Goal: Find specific page/section: Find specific page/section

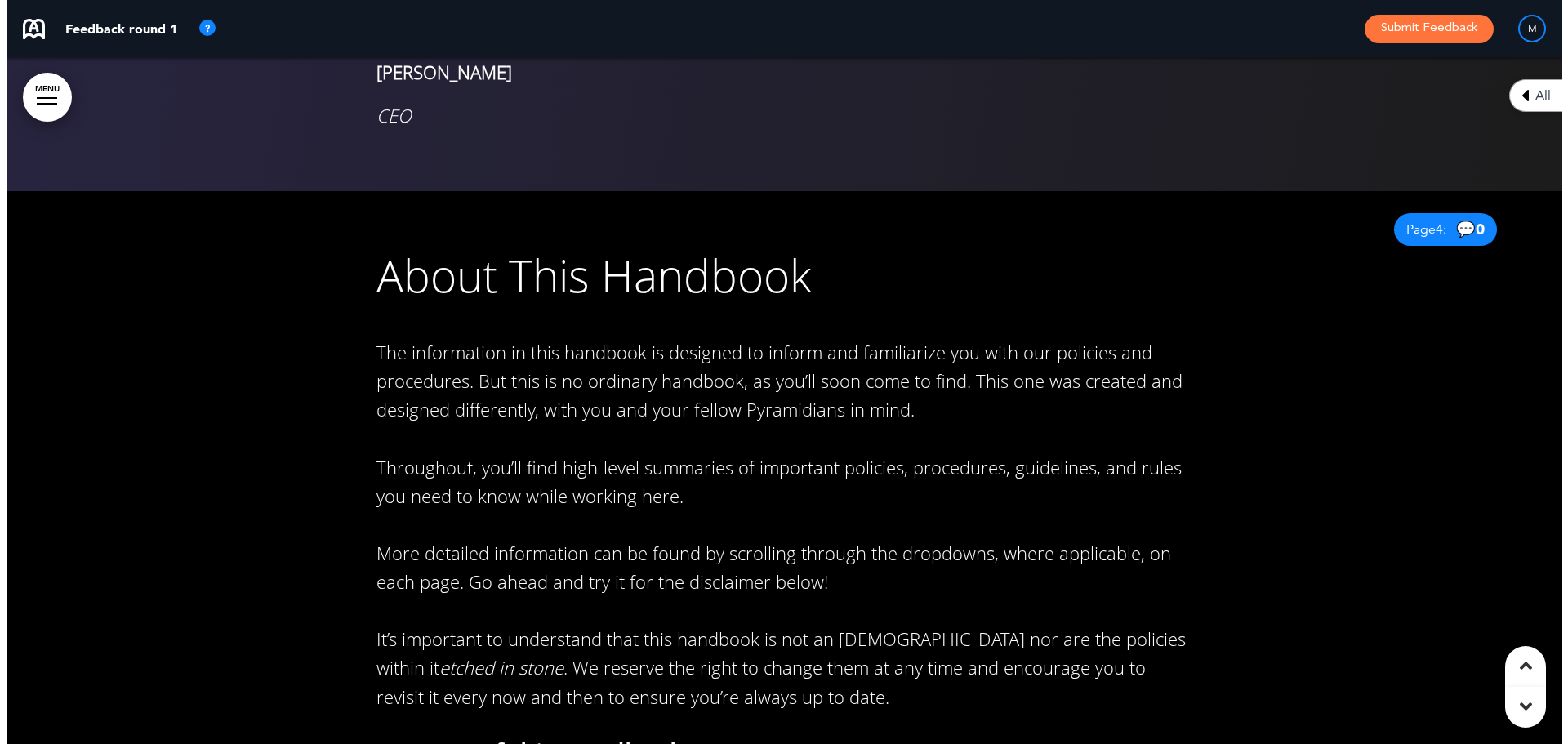
scroll to position [2530, 0]
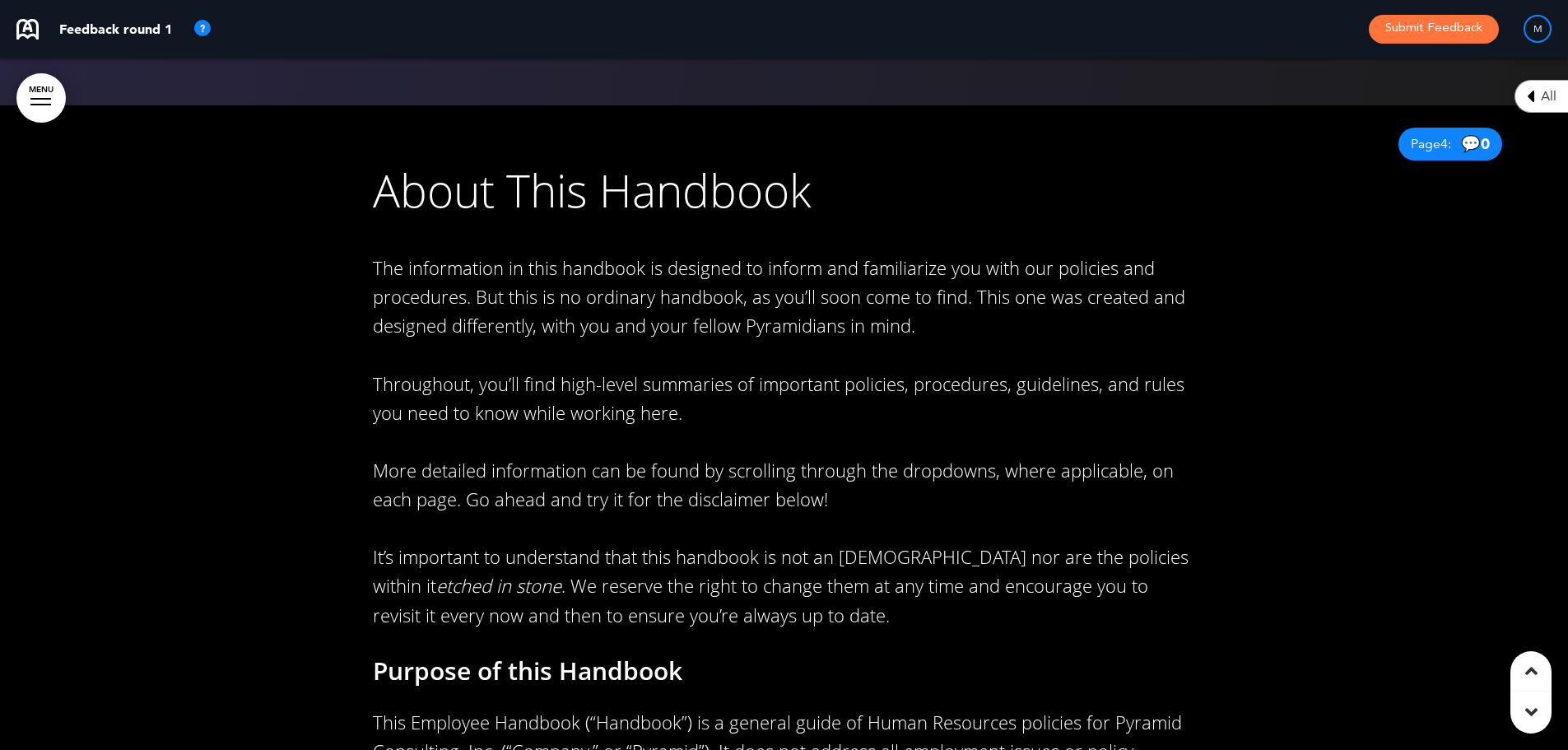
click at [36, 92] on link "MENU" at bounding box center [41, 98] width 50 height 50
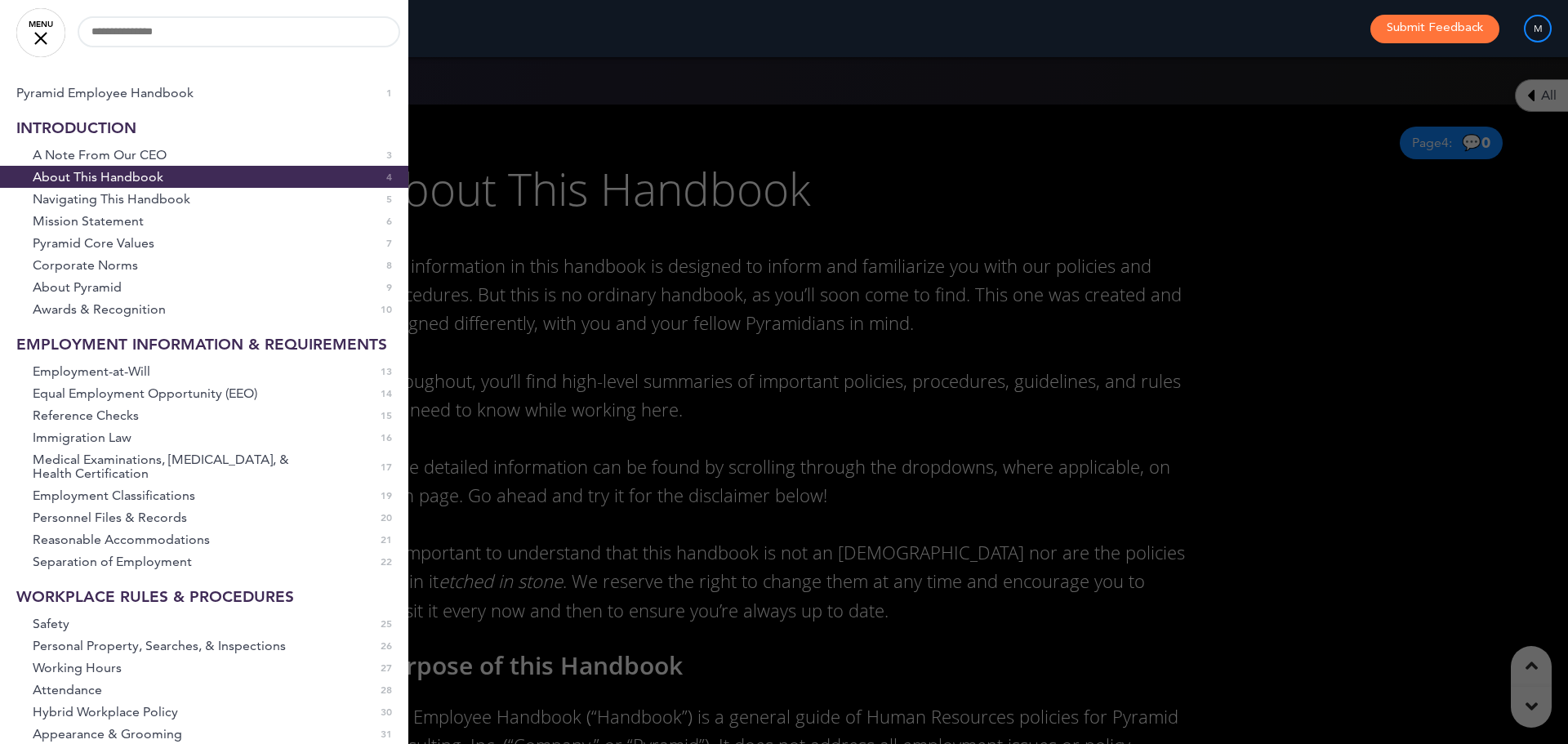
click at [48, 35] on link "MENU" at bounding box center [41, 32] width 49 height 49
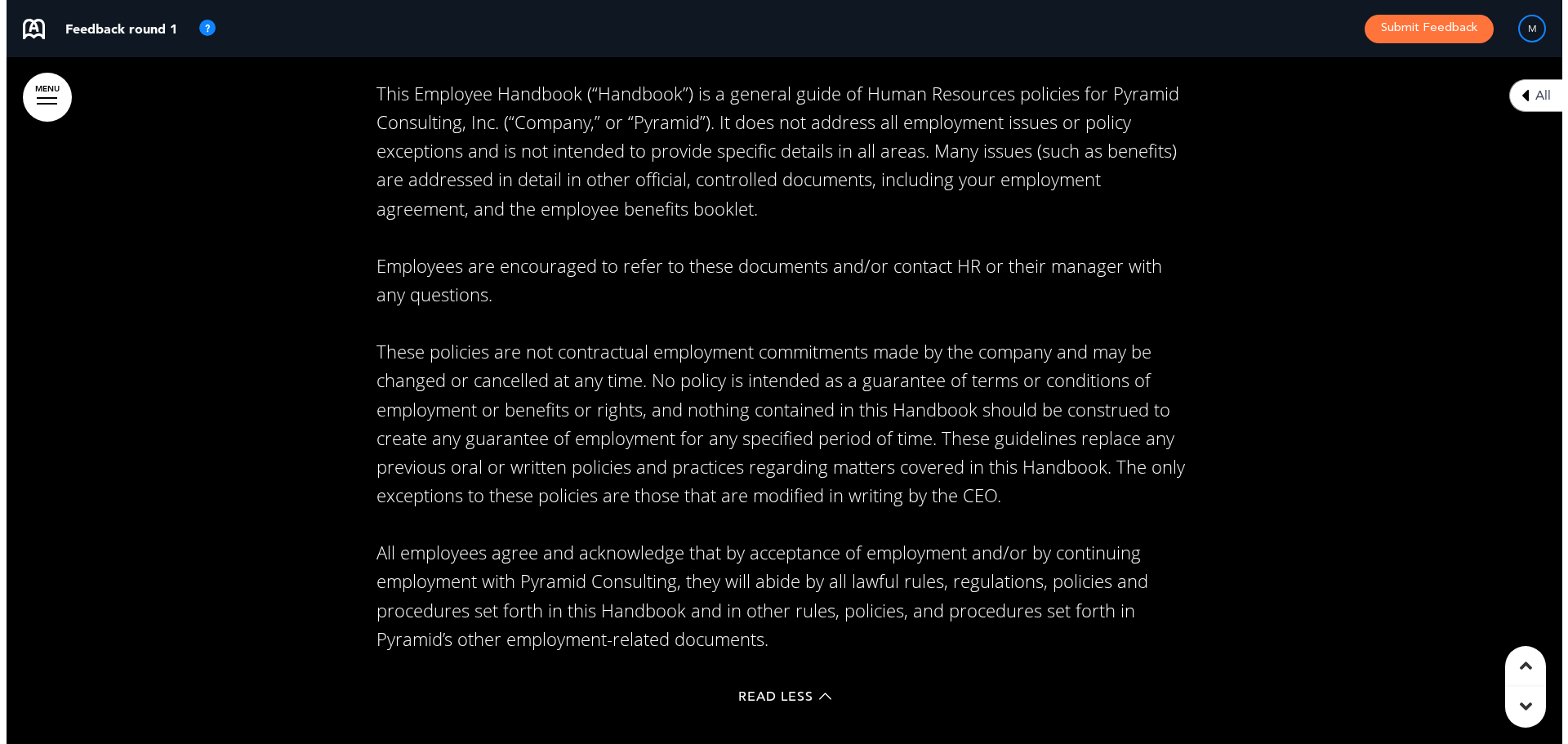
scroll to position [3183, 0]
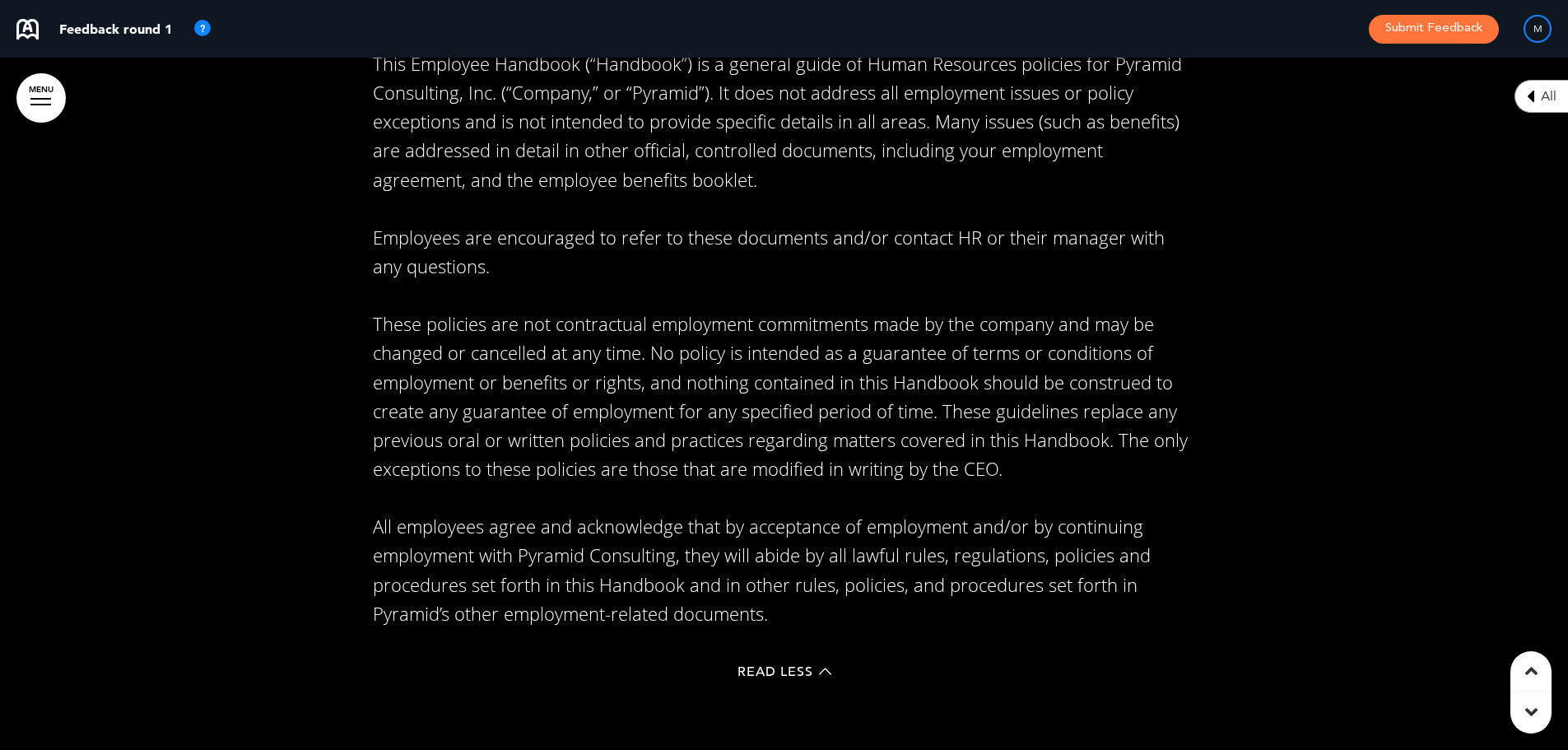
click at [35, 82] on link "MENU" at bounding box center [41, 98] width 50 height 50
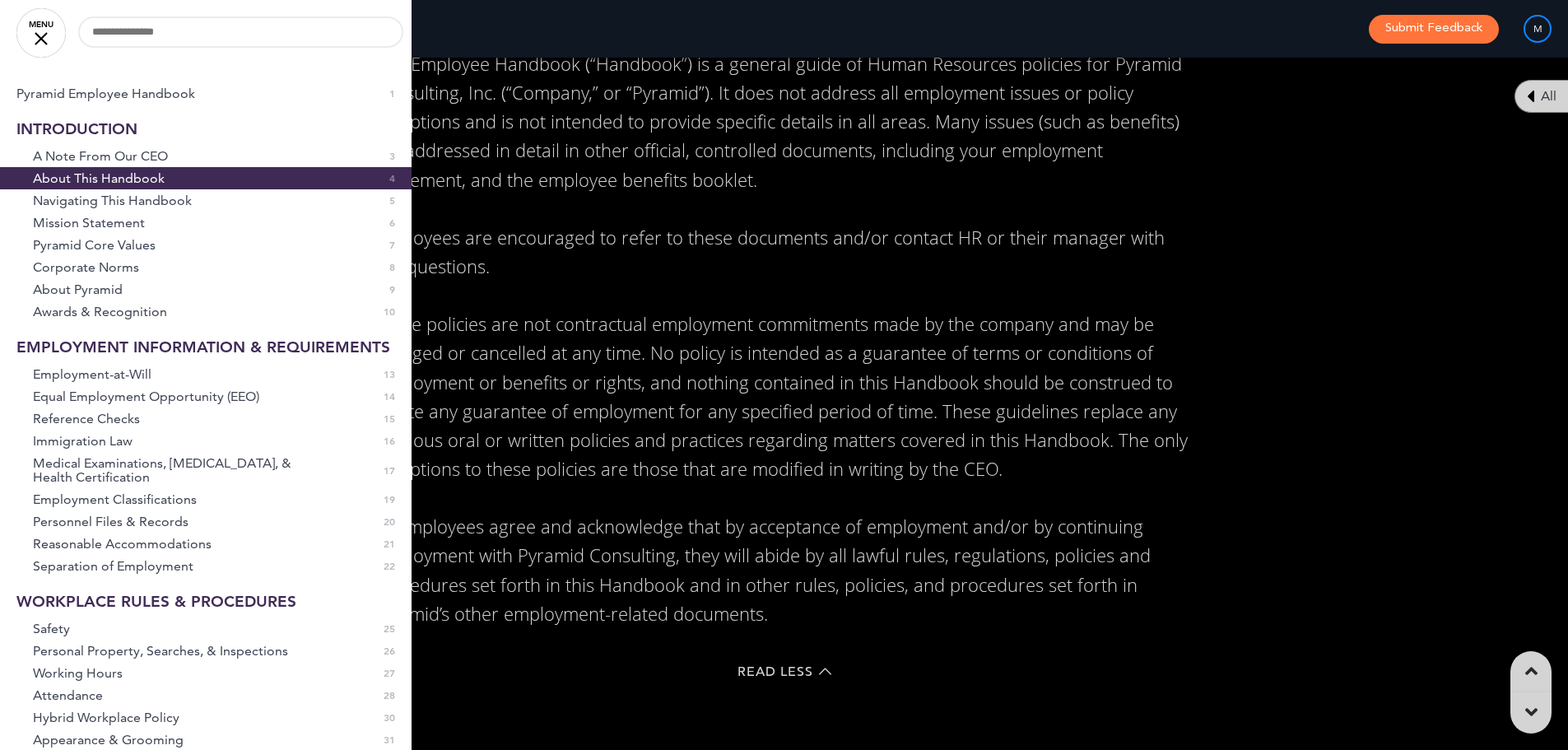
scroll to position [0, 1555]
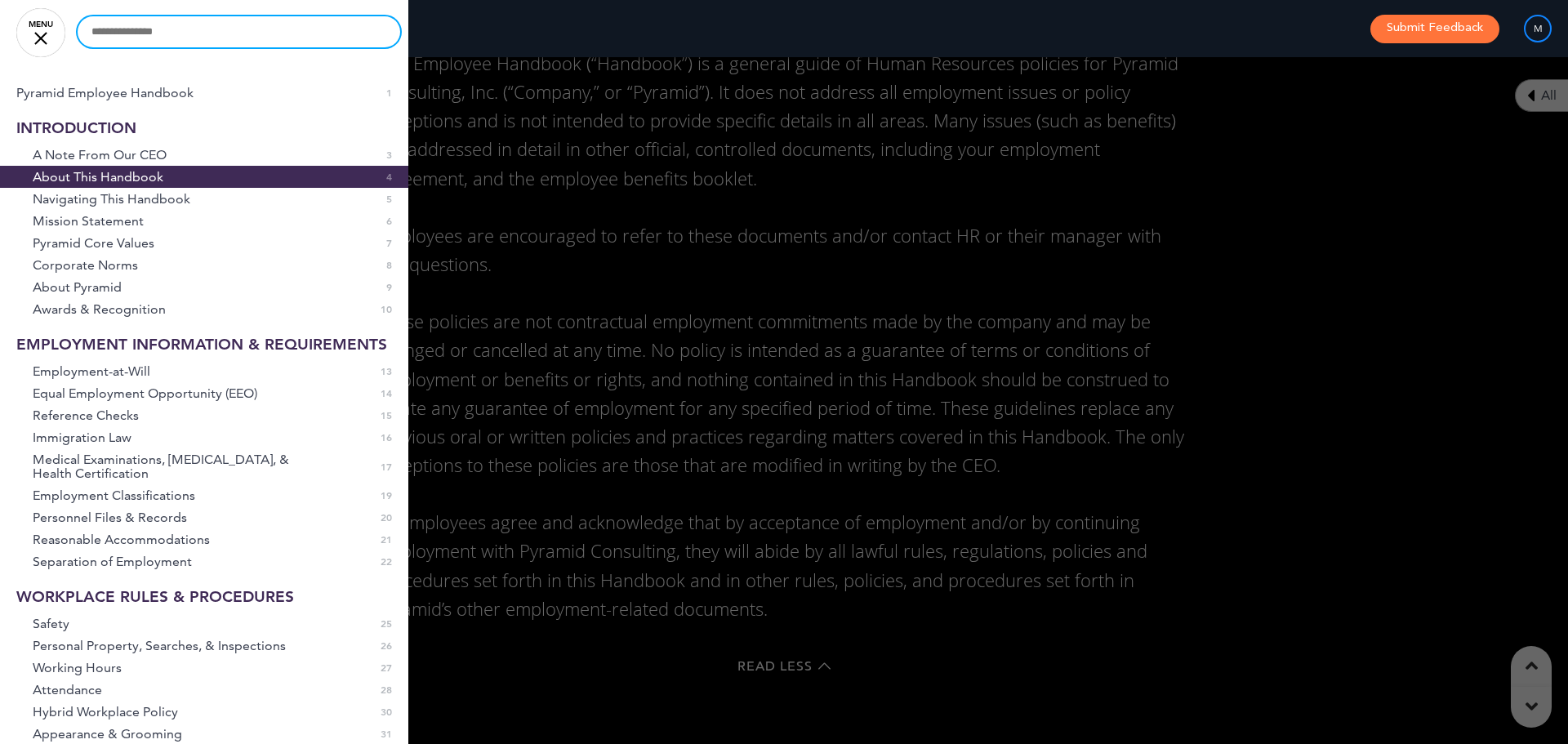
click at [172, 44] on input "text" at bounding box center [238, 32] width 323 height 31
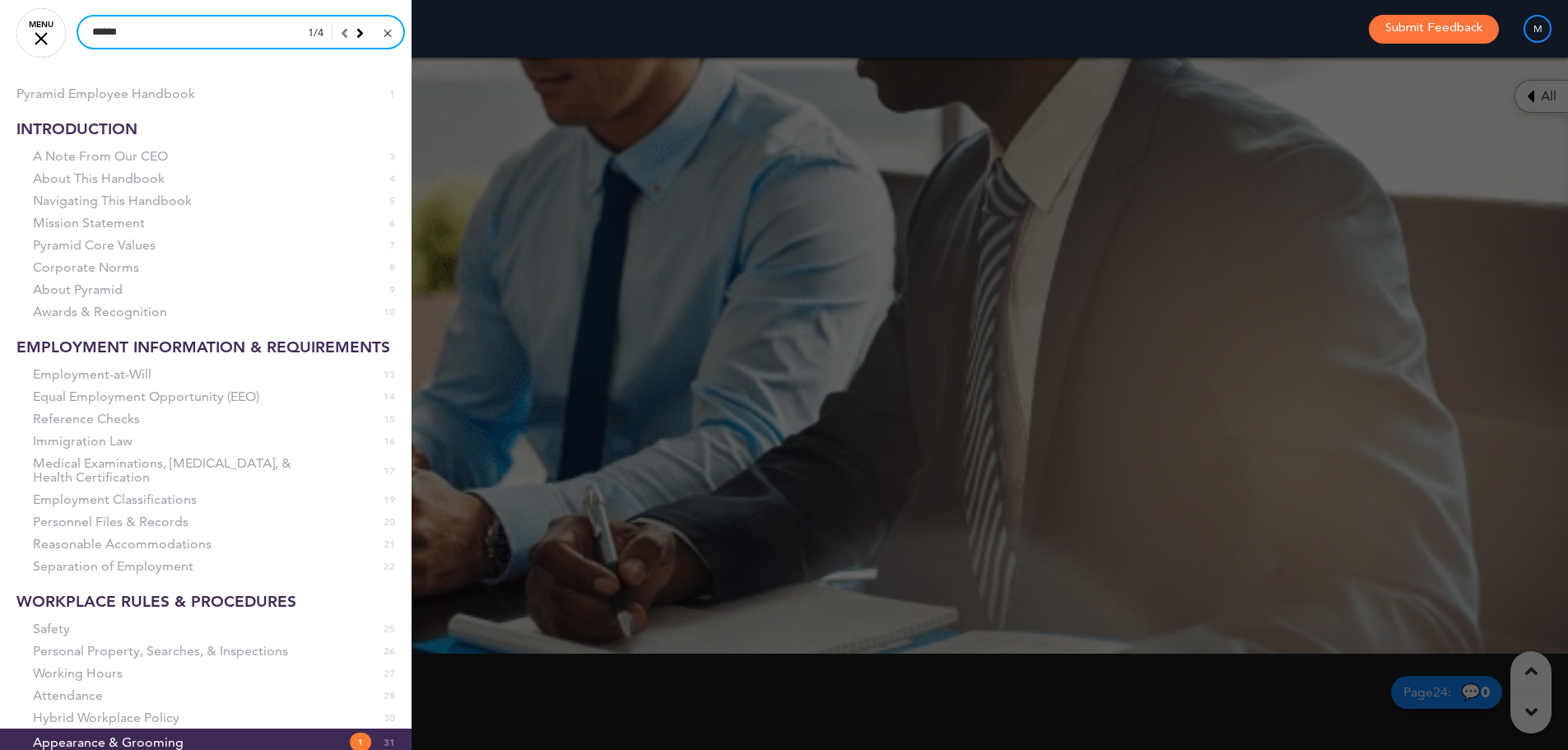
scroll to position [29282, 0]
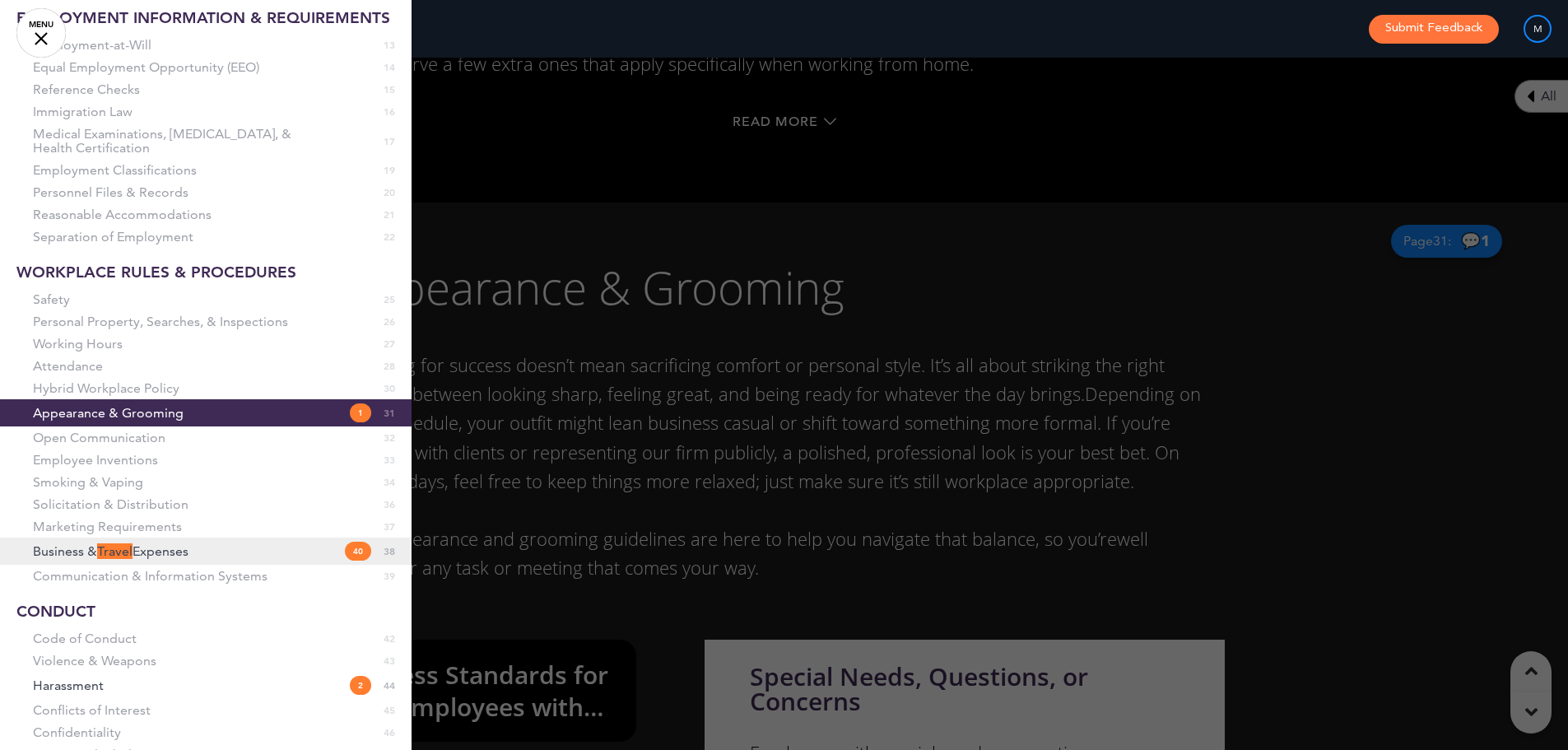
type input "******"
click at [104, 559] on span "Travel" at bounding box center [114, 551] width 35 height 16
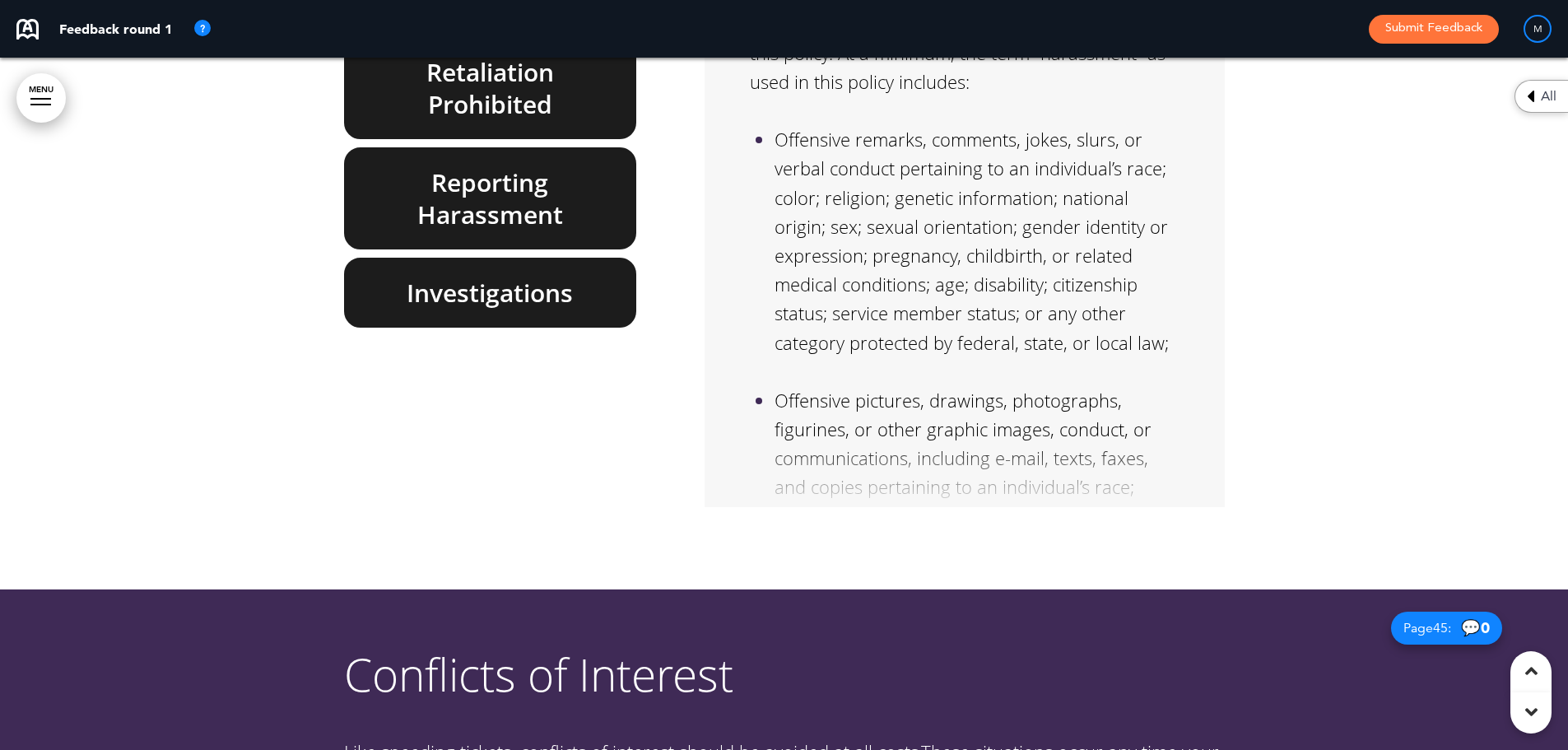
scroll to position [41532, 0]
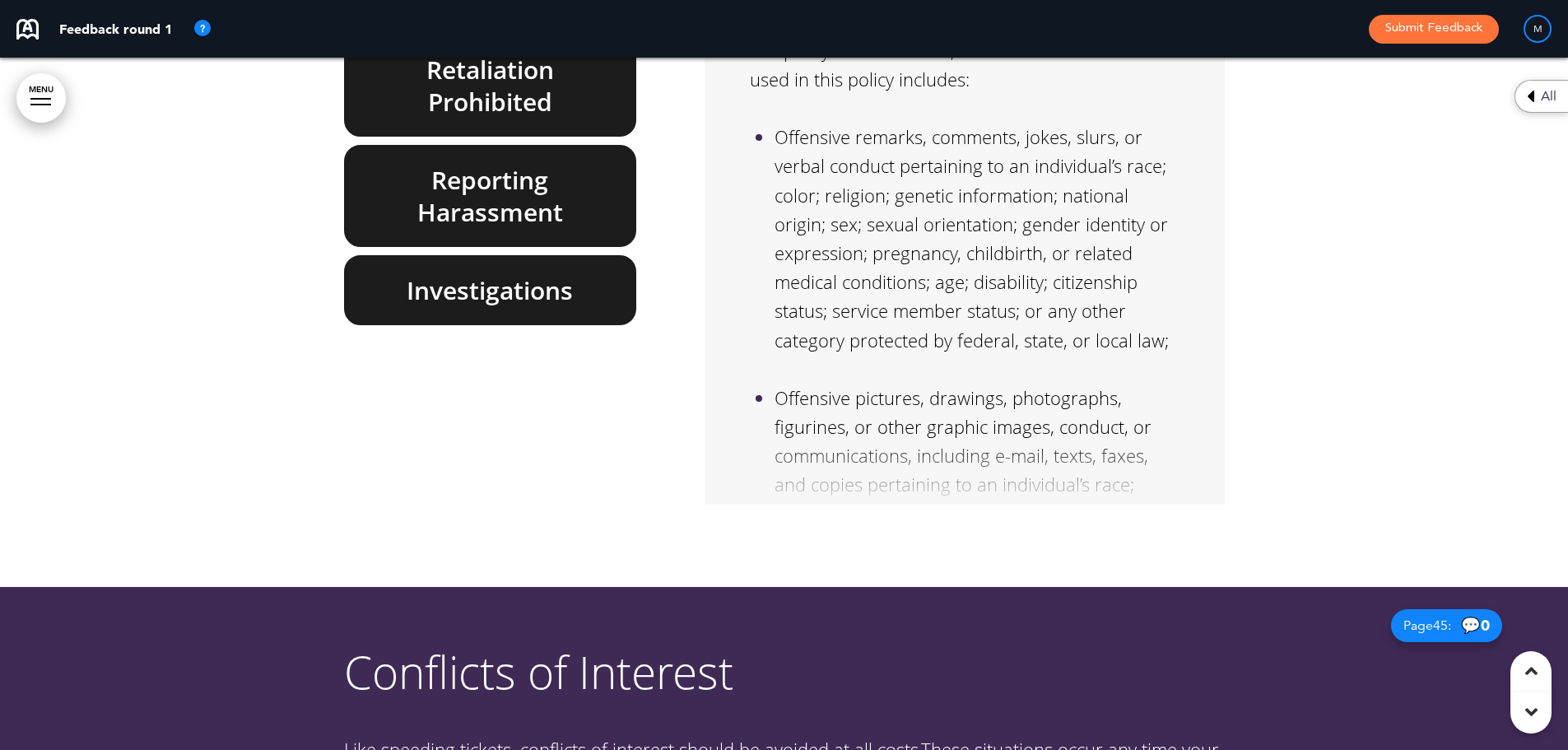
click at [49, 86] on link "MENU" at bounding box center [41, 98] width 50 height 50
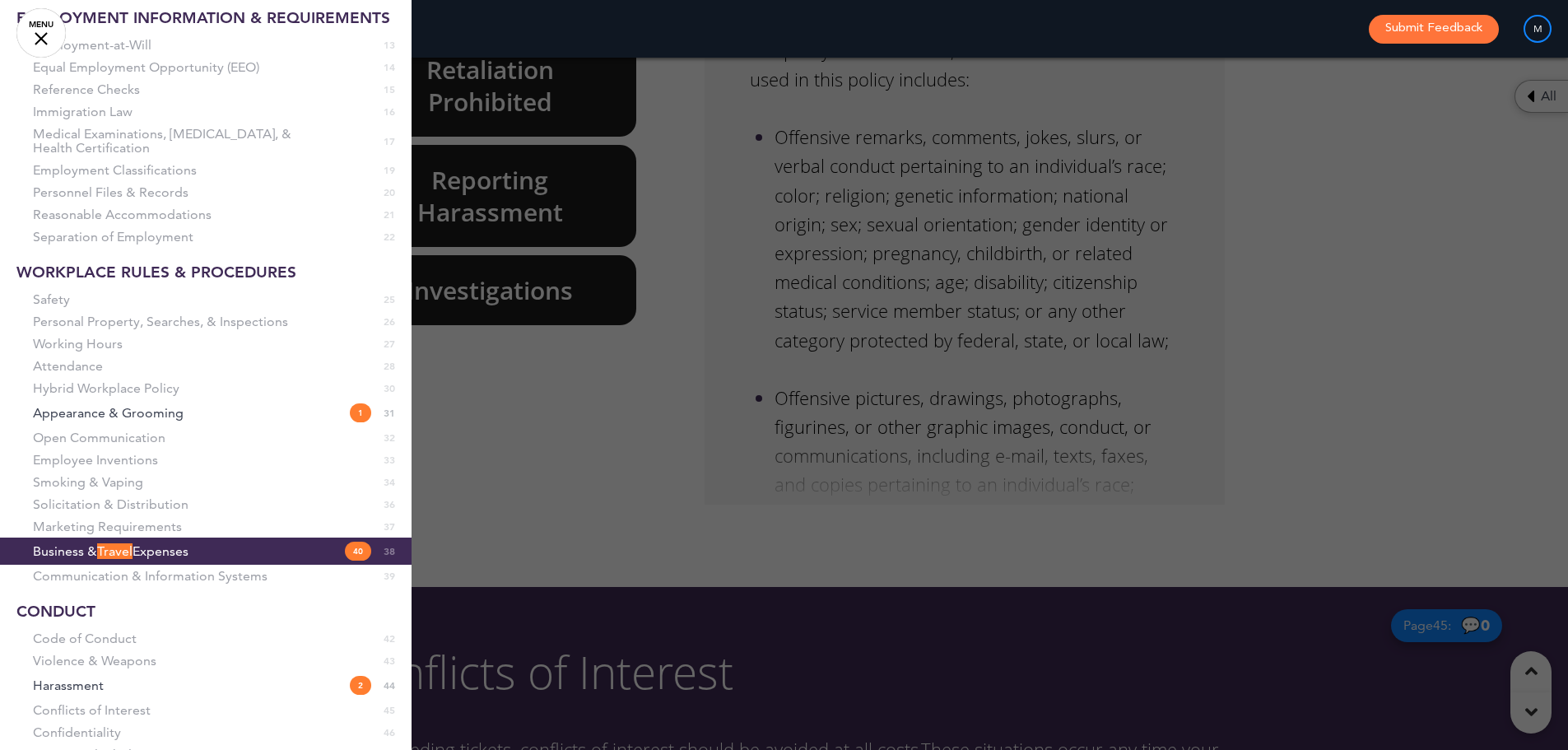
click at [63, 448] on li "Open Communication 32" at bounding box center [205, 437] width 411 height 22
click at [99, 448] on li "Open Communication 32" at bounding box center [205, 437] width 411 height 22
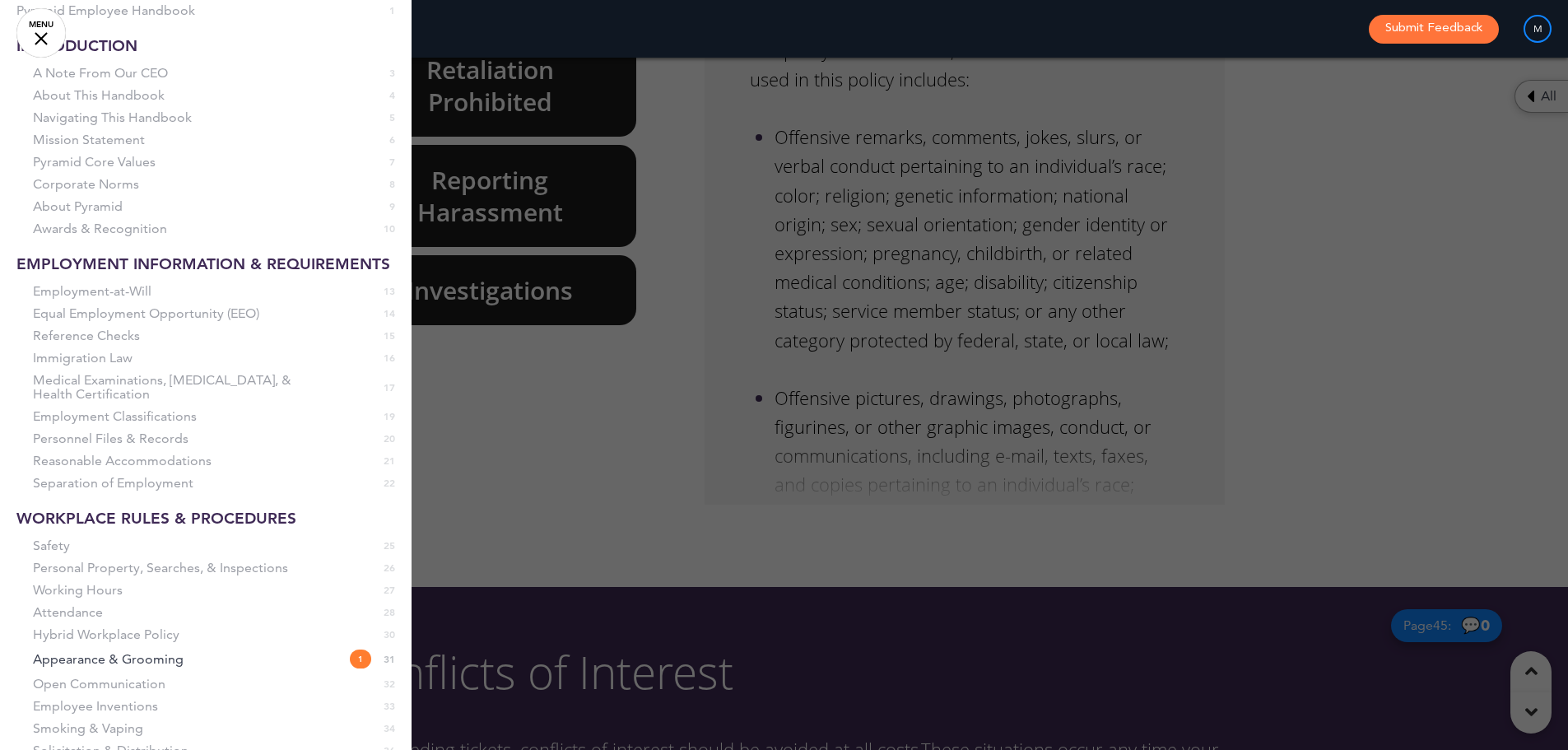
scroll to position [0, 0]
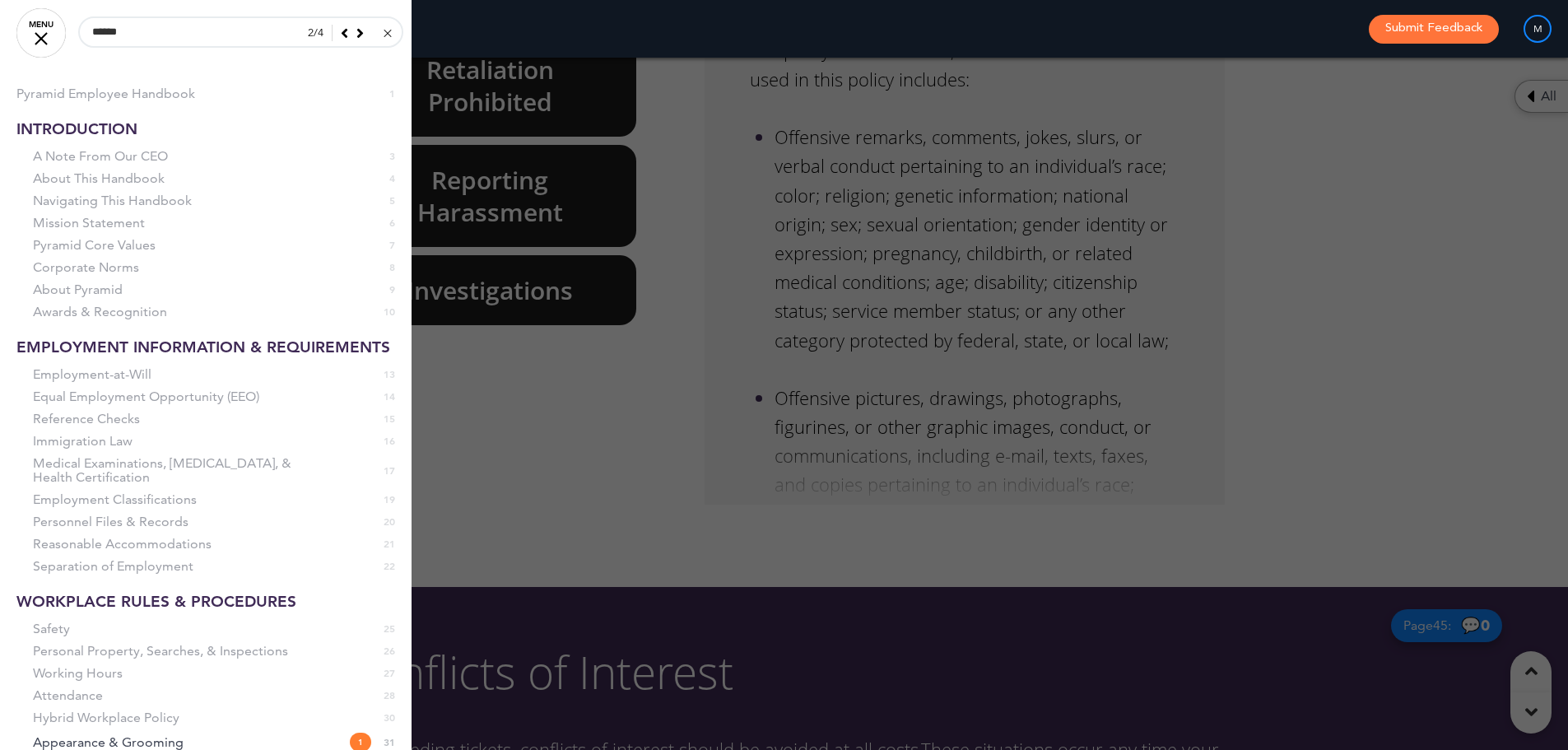
click at [384, 31] on div at bounding box center [388, 33] width 8 height 8
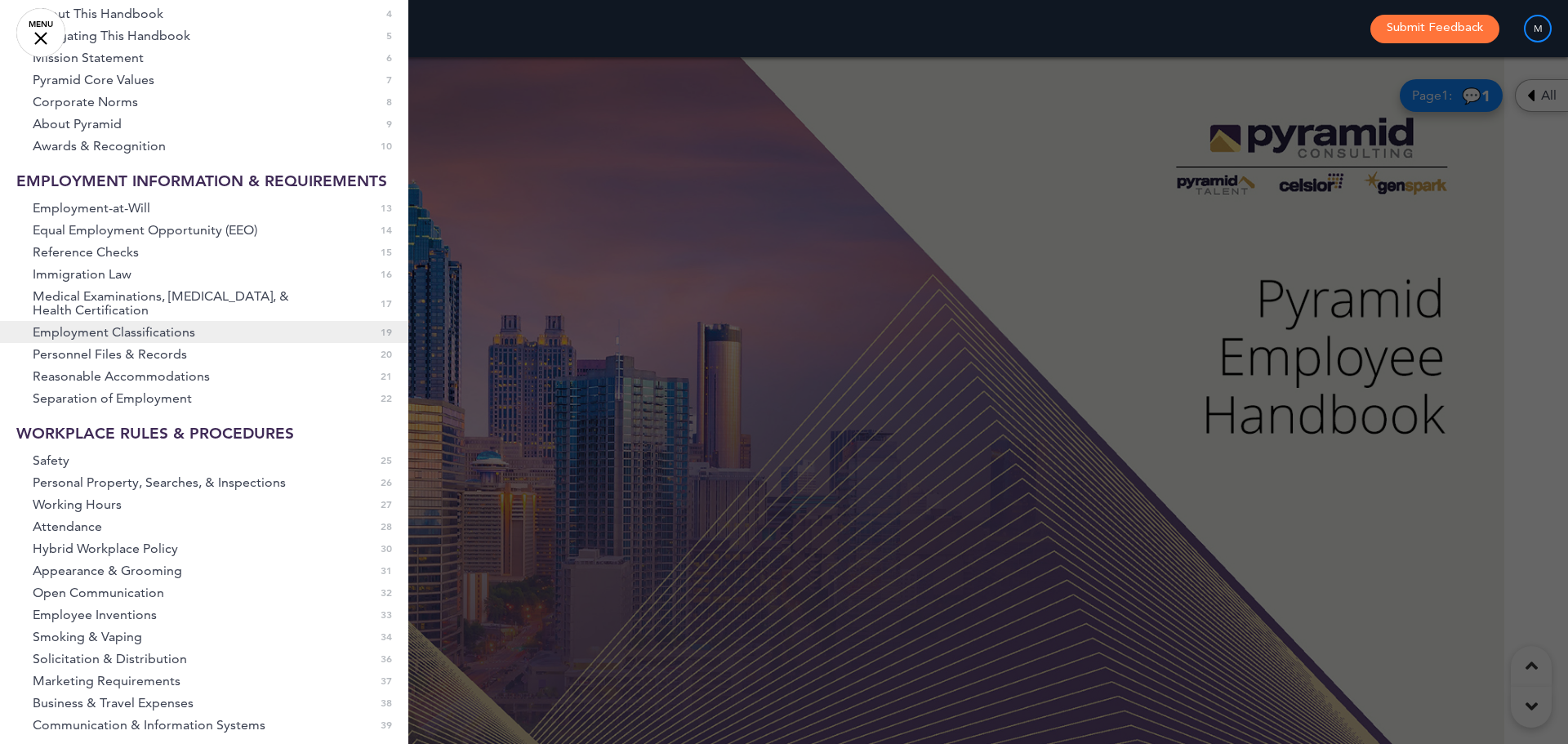
scroll to position [326, 0]
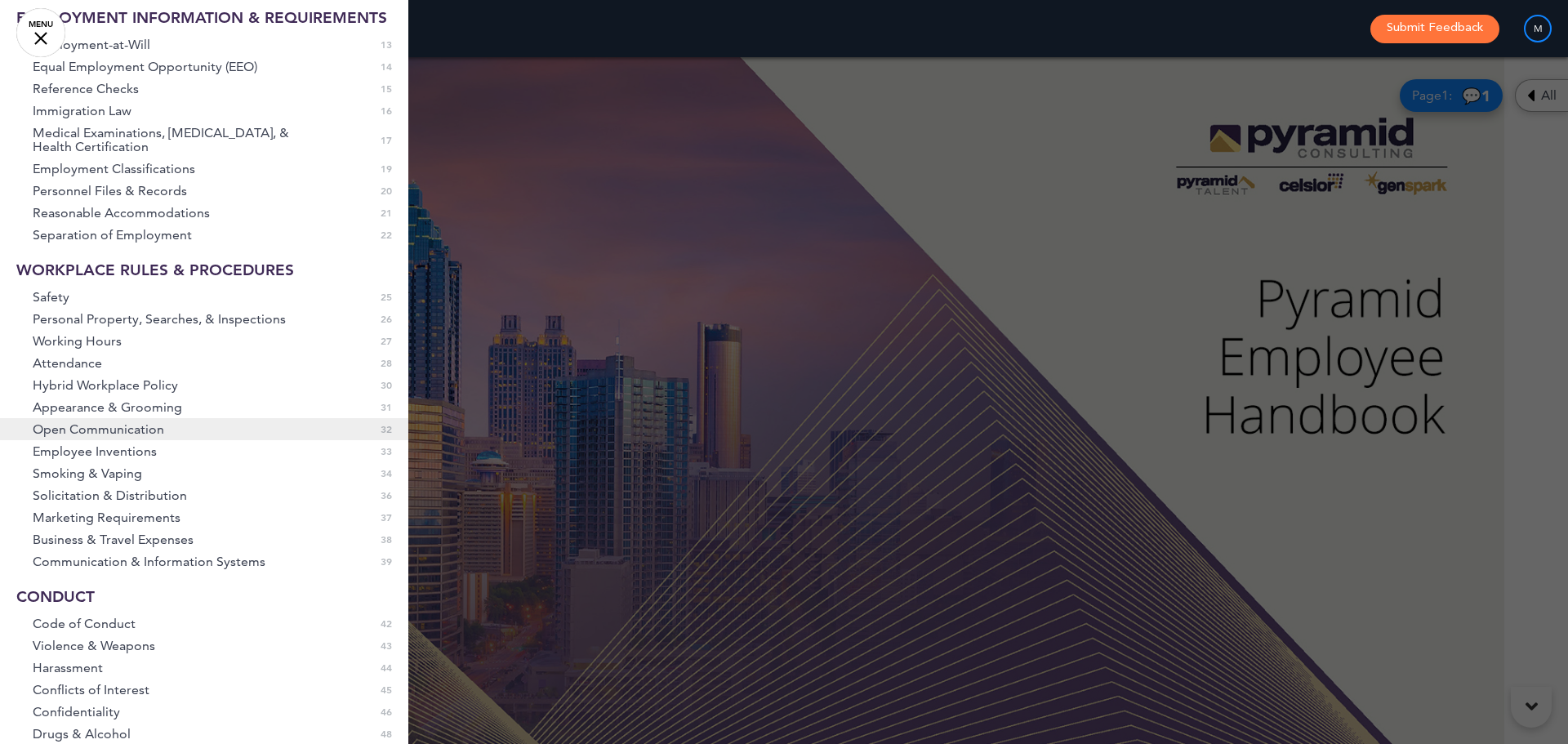
click at [116, 436] on span "Open Communication" at bounding box center [99, 429] width 132 height 14
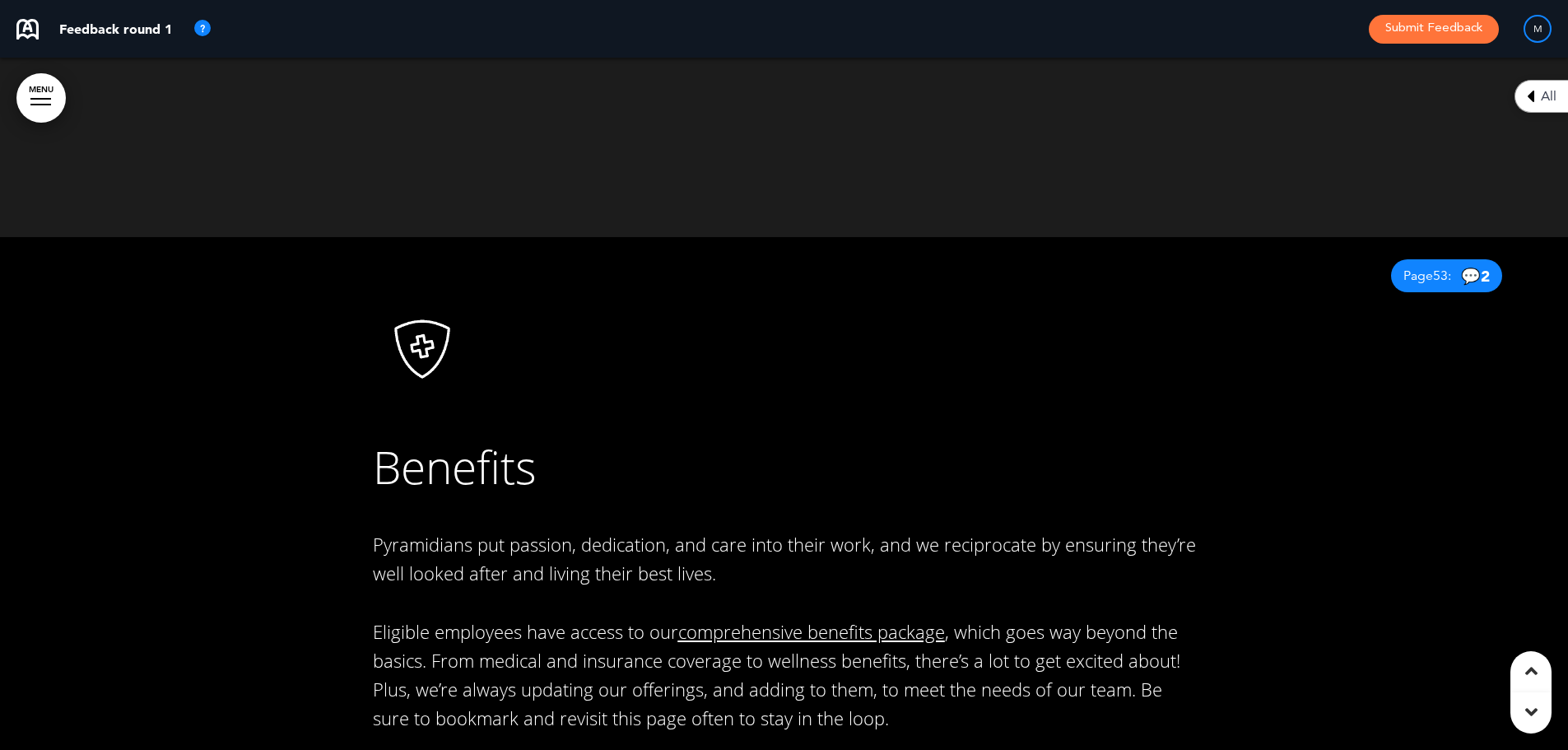
scroll to position [0, 0]
